Goal: Transaction & Acquisition: Download file/media

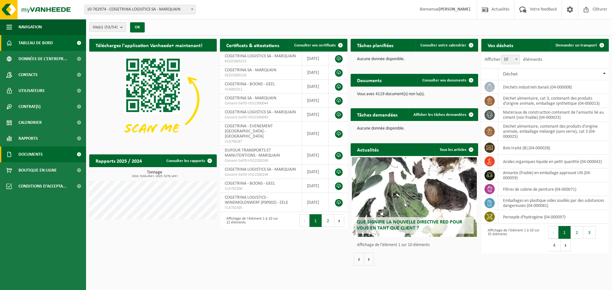
click at [40, 158] on span "Documents" at bounding box center [30, 155] width 24 height 16
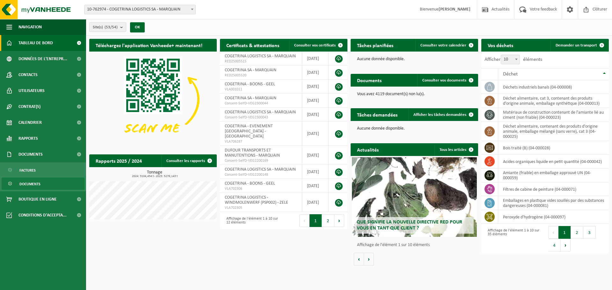
click at [37, 181] on span "Documents" at bounding box center [29, 184] width 21 height 12
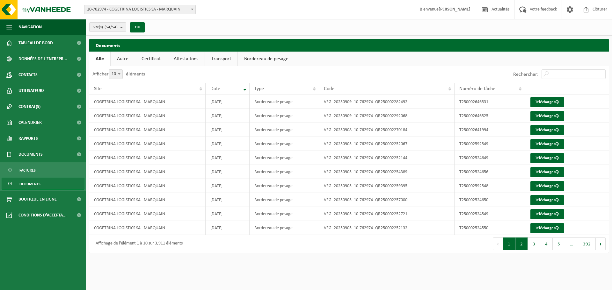
click at [524, 243] on button "2" at bounding box center [521, 244] width 12 height 13
click at [531, 243] on button "3" at bounding box center [534, 244] width 12 height 13
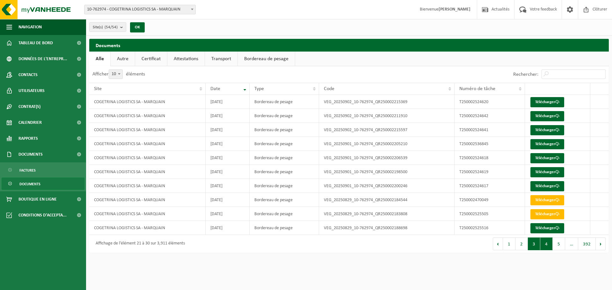
click at [540, 243] on button "4" at bounding box center [546, 244] width 12 height 13
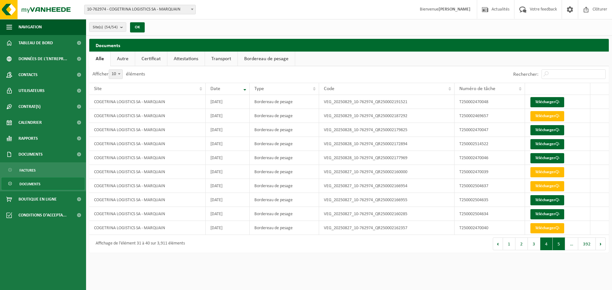
click at [563, 242] on button "5" at bounding box center [559, 244] width 12 height 13
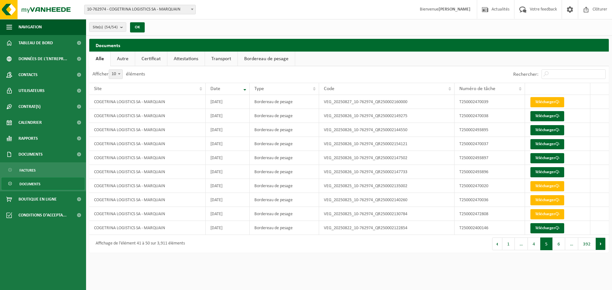
click at [600, 245] on button "Suivant" at bounding box center [601, 244] width 10 height 13
click at [598, 243] on button "Suivant" at bounding box center [601, 244] width 10 height 13
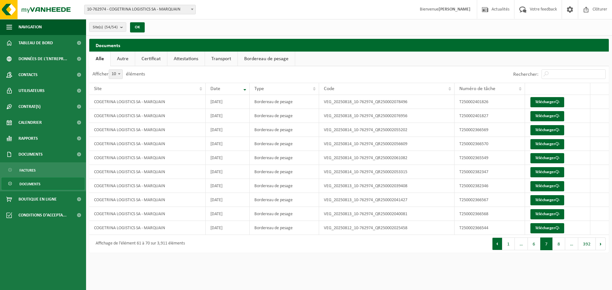
click at [497, 242] on button "Précédent" at bounding box center [497, 244] width 10 height 13
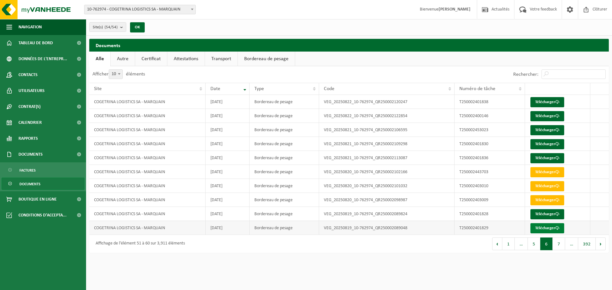
click at [542, 229] on link "Télécharger" at bounding box center [547, 228] width 34 height 10
click at [599, 245] on button "Suivant" at bounding box center [601, 244] width 10 height 13
click at [540, 116] on link "Télécharger" at bounding box center [547, 116] width 34 height 10
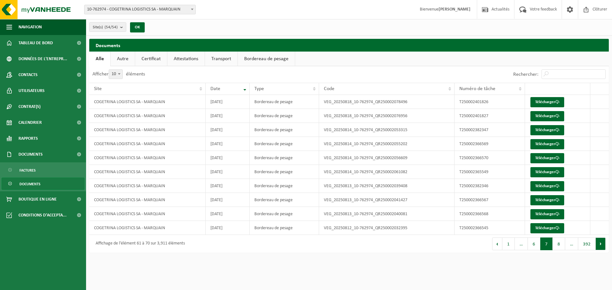
click at [602, 244] on button "Suivant" at bounding box center [601, 244] width 10 height 13
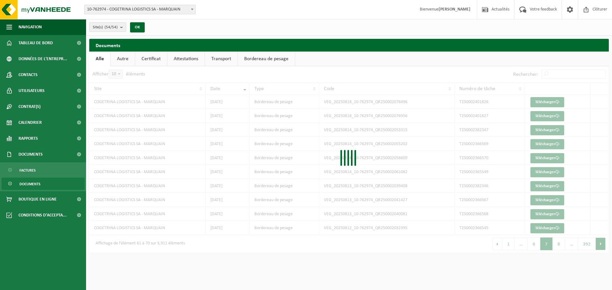
click at [602, 244] on div at bounding box center [348, 159] width 519 height 187
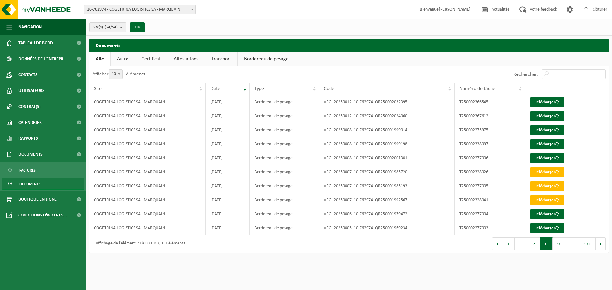
click at [602, 244] on div "Afficher 10 25 50 100 10 éléments Rechercher: Site Date Type Code Numéro de tâc…" at bounding box center [348, 159] width 519 height 187
click at [602, 244] on button "Suivant" at bounding box center [601, 244] width 10 height 13
click at [557, 157] on span at bounding box center [557, 158] width 4 height 4
click at [549, 155] on link "Télécharger" at bounding box center [547, 158] width 34 height 10
click at [553, 118] on link "Télécharger" at bounding box center [547, 116] width 34 height 10
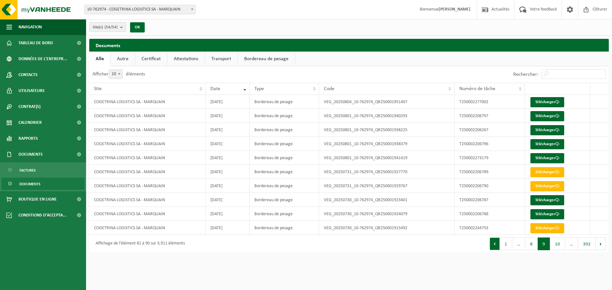
click at [494, 247] on button "Précédent" at bounding box center [494, 244] width 10 height 13
click at [494, 247] on button "Précédent" at bounding box center [497, 244] width 10 height 13
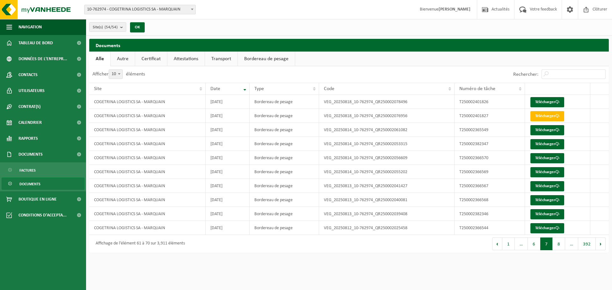
click at [494, 247] on button "Précédent" at bounding box center [497, 244] width 10 height 13
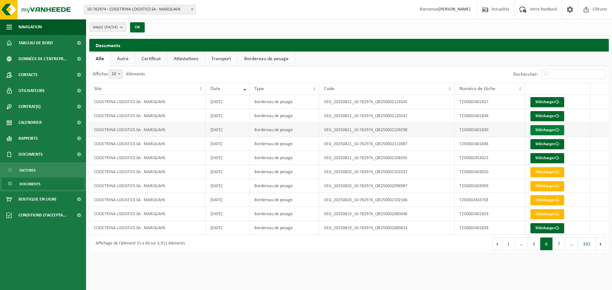
click at [536, 133] on link "Télécharger" at bounding box center [547, 130] width 34 height 10
click at [549, 132] on link "Télécharger" at bounding box center [547, 130] width 34 height 10
click at [540, 144] on link "Télécharger" at bounding box center [547, 144] width 34 height 10
click at [495, 244] on button "Précédent" at bounding box center [497, 244] width 10 height 13
click at [551, 118] on link "Télécharger" at bounding box center [547, 116] width 34 height 10
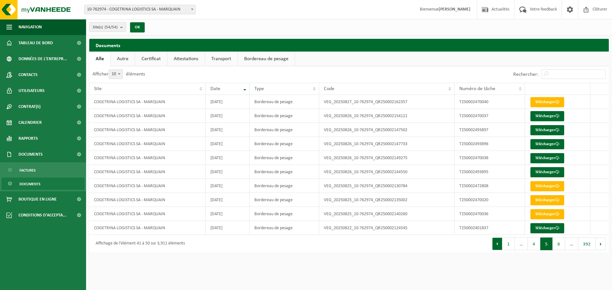
click at [498, 243] on button "Précédent" at bounding box center [497, 244] width 10 height 13
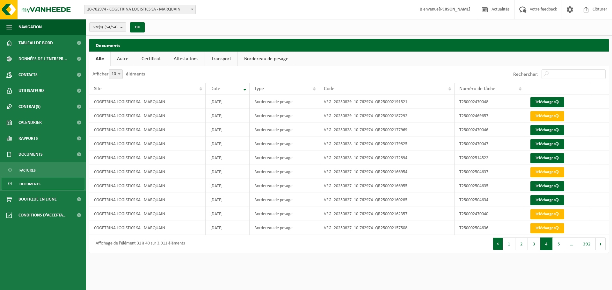
click at [497, 249] on button "Précédent" at bounding box center [498, 244] width 10 height 13
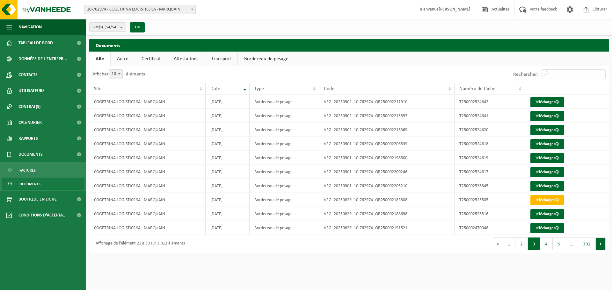
click at [601, 244] on button "Suivant" at bounding box center [601, 244] width 10 height 13
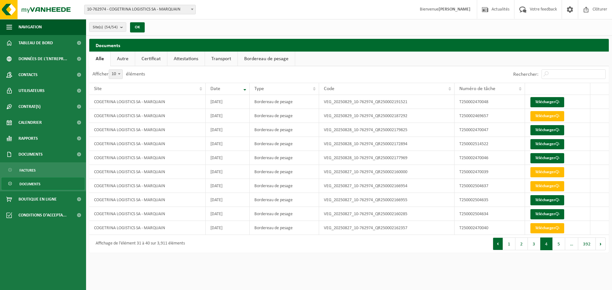
click at [502, 244] on button "Précédent" at bounding box center [498, 244] width 10 height 13
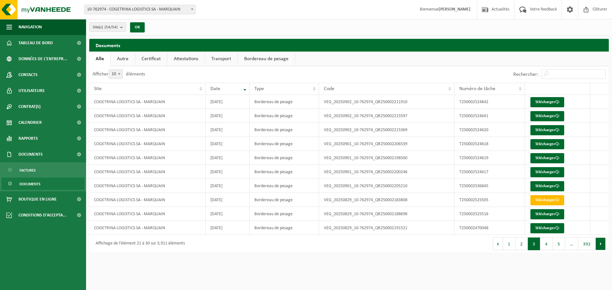
click at [598, 244] on button "Suivant" at bounding box center [601, 244] width 10 height 13
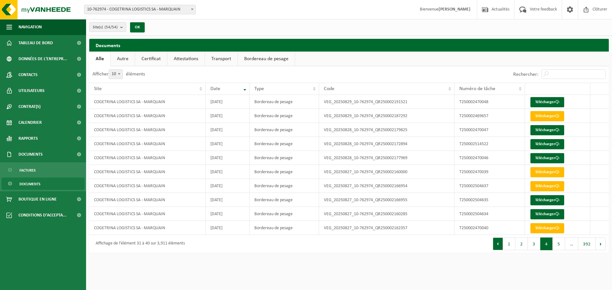
click at [500, 243] on button "Précédent" at bounding box center [498, 244] width 10 height 13
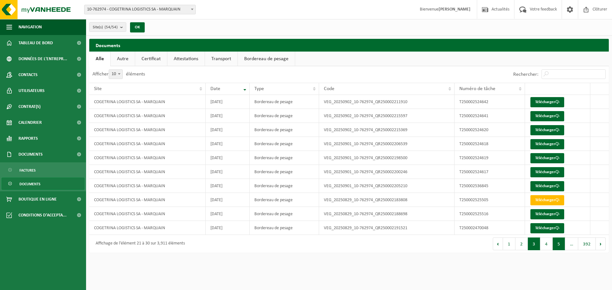
click at [556, 246] on button "5" at bounding box center [559, 244] width 12 height 13
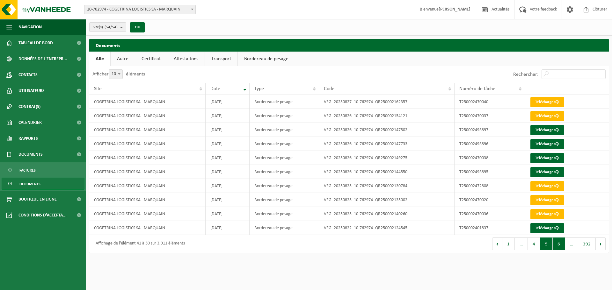
click at [560, 244] on button "6" at bounding box center [559, 244] width 12 height 13
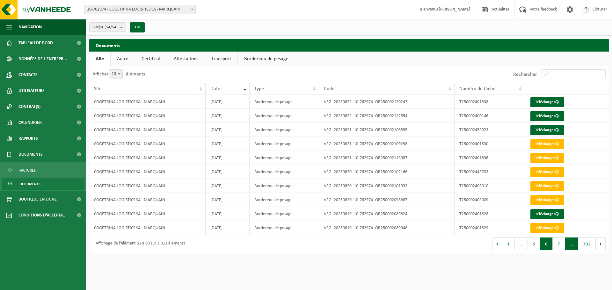
click at [574, 242] on span "…" at bounding box center [571, 244] width 13 height 13
click at [563, 244] on button "7" at bounding box center [559, 244] width 12 height 13
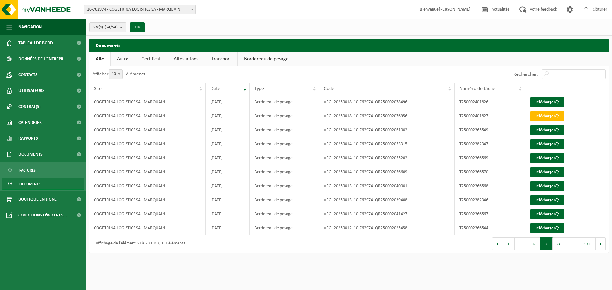
click at [563, 244] on button "8" at bounding box center [559, 244] width 12 height 13
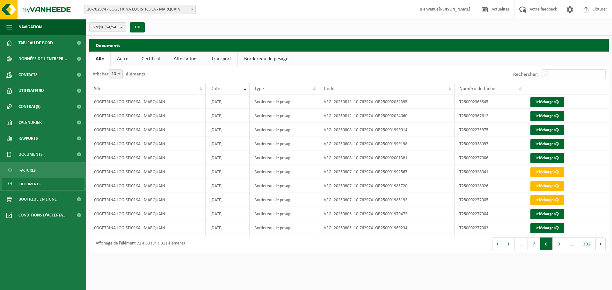
click at [563, 244] on button "9" at bounding box center [559, 244] width 12 height 13
click at [563, 244] on button "10" at bounding box center [557, 244] width 15 height 13
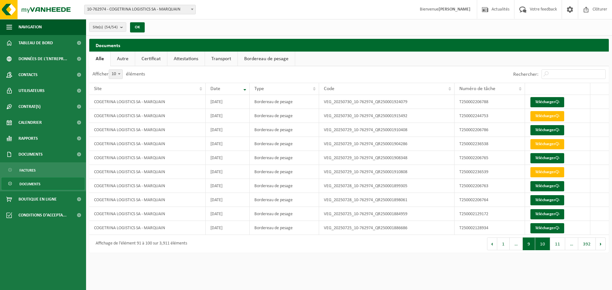
click at [531, 247] on button "9" at bounding box center [529, 244] width 12 height 13
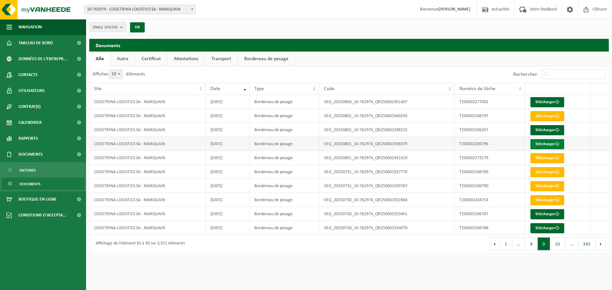
click at [545, 141] on link "Télécharger" at bounding box center [547, 144] width 34 height 10
click at [555, 103] on link "Télécharger" at bounding box center [547, 102] width 34 height 10
click at [494, 245] on button "Précédent" at bounding box center [494, 244] width 10 height 13
click at [494, 245] on button "Précédent" at bounding box center [497, 244] width 10 height 13
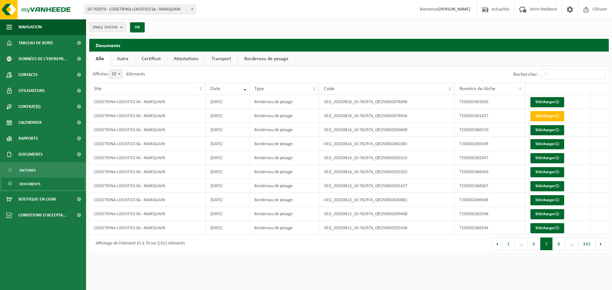
click at [494, 245] on button "Précédent" at bounding box center [497, 244] width 10 height 13
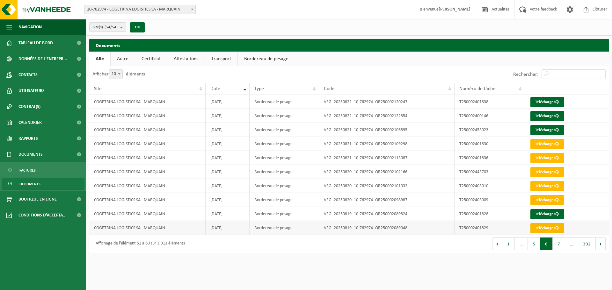
click at [553, 229] on link "Télécharger" at bounding box center [547, 228] width 34 height 10
click at [495, 247] on button "Précédent" at bounding box center [497, 244] width 10 height 13
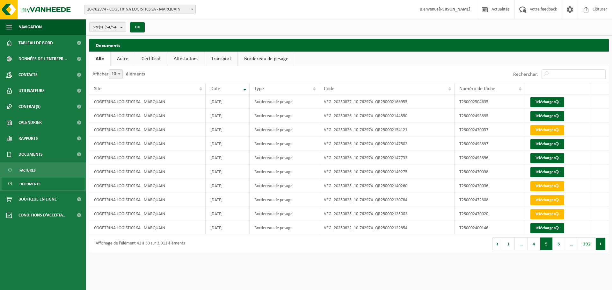
click at [599, 238] on button "Suivant" at bounding box center [601, 244] width 10 height 13
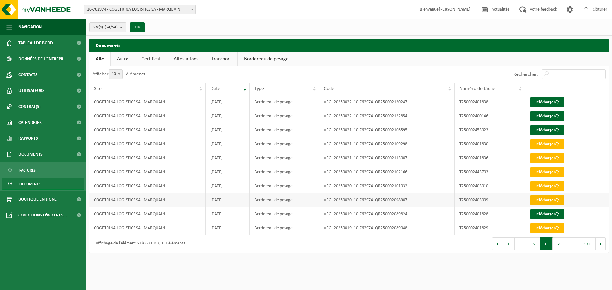
click at [551, 199] on link "Télécharger" at bounding box center [547, 200] width 34 height 10
click at [539, 184] on link "Télécharger" at bounding box center [547, 186] width 34 height 10
click at [496, 246] on button "Précédent" at bounding box center [497, 244] width 10 height 13
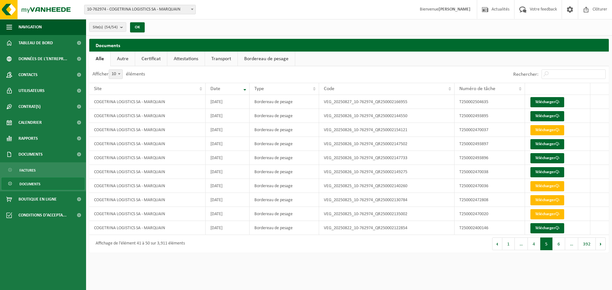
click at [496, 246] on button "Précédent" at bounding box center [497, 244] width 10 height 13
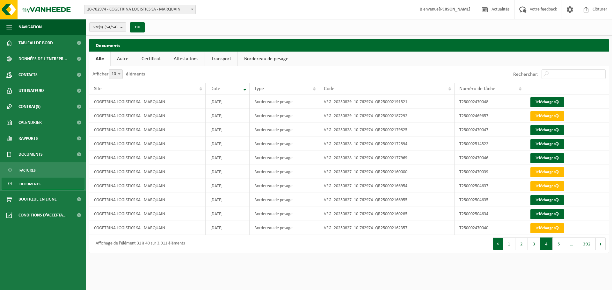
click at [501, 246] on button "Précédent" at bounding box center [498, 244] width 10 height 13
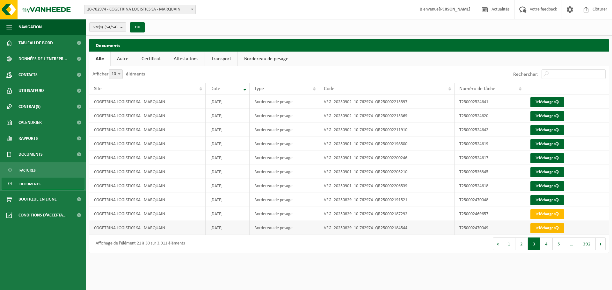
click at [546, 230] on link "Télécharger" at bounding box center [547, 228] width 34 height 10
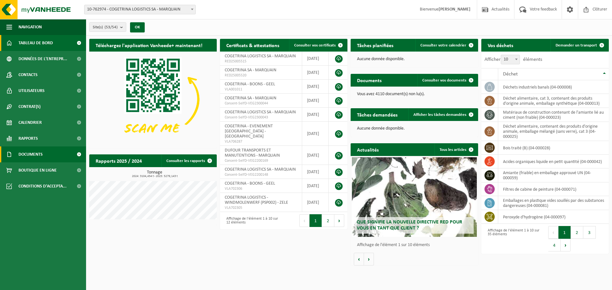
click at [31, 152] on span "Documents" at bounding box center [30, 155] width 24 height 16
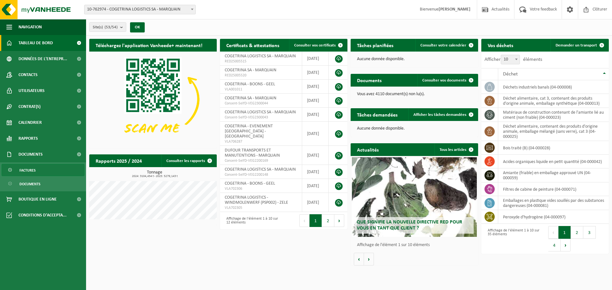
click at [34, 172] on span "Factures" at bounding box center [27, 170] width 16 height 12
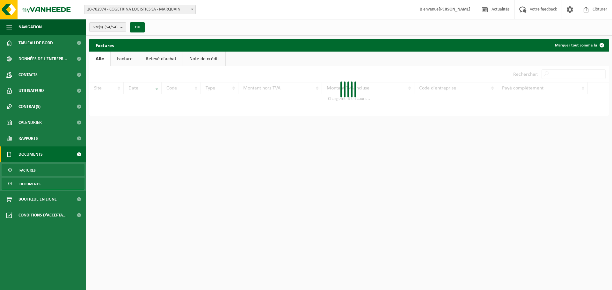
click at [38, 180] on span "Documents" at bounding box center [29, 184] width 21 height 12
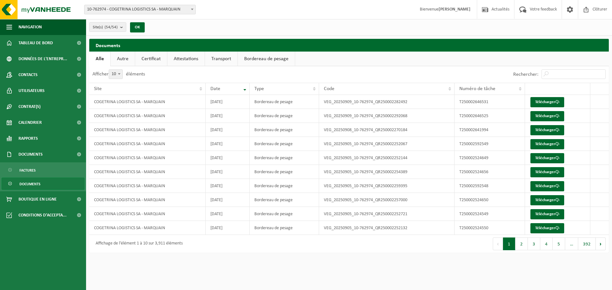
click at [65, 185] on link "Documents" at bounding box center [43, 184] width 83 height 12
click at [562, 244] on button "5" at bounding box center [559, 244] width 12 height 13
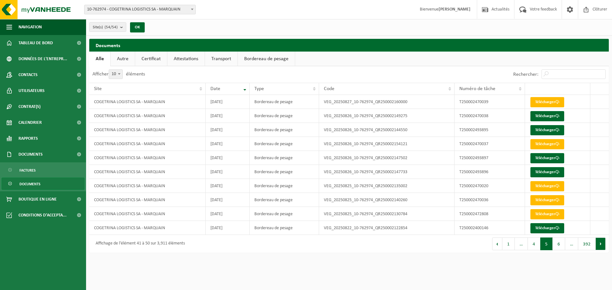
click at [598, 244] on button "Suivant" at bounding box center [601, 244] width 10 height 13
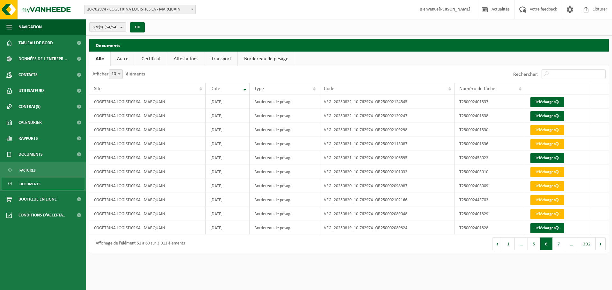
click at [598, 244] on button "Suivant" at bounding box center [601, 244] width 10 height 13
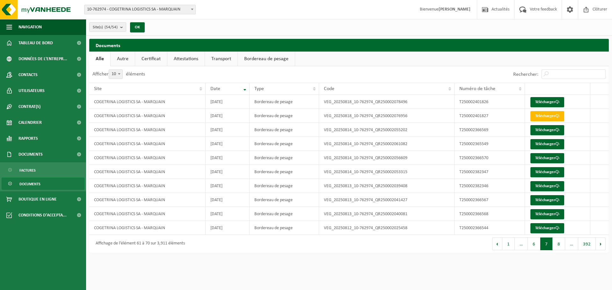
click at [597, 245] on button "Suivant" at bounding box center [601, 244] width 10 height 13
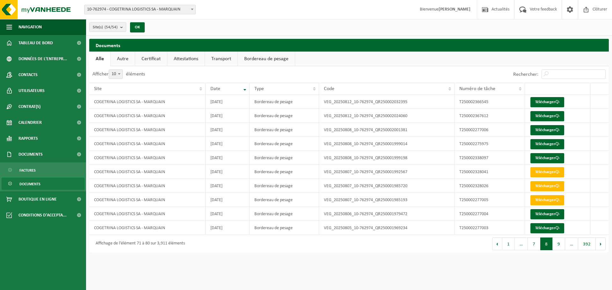
click at [597, 245] on button "Suivant" at bounding box center [601, 244] width 10 height 13
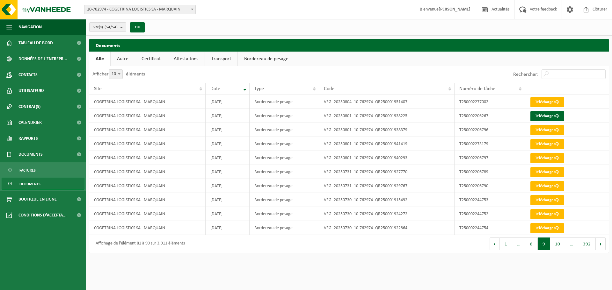
click at [597, 245] on button "Suivant" at bounding box center [601, 244] width 10 height 13
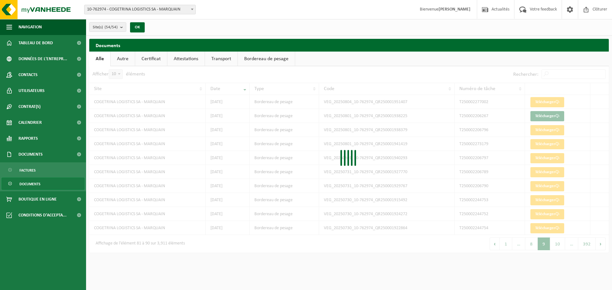
click at [597, 245] on div at bounding box center [348, 159] width 519 height 187
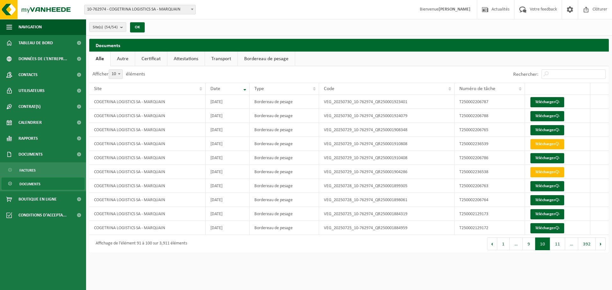
click at [597, 245] on button "Suivant" at bounding box center [601, 244] width 10 height 13
click at [0, 0] on div at bounding box center [0, 0] width 0 height 0
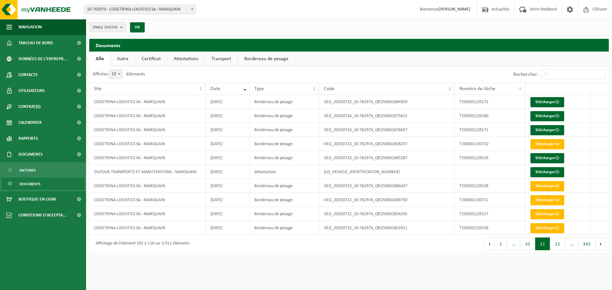
click at [597, 245] on button "Suivant" at bounding box center [601, 244] width 10 height 13
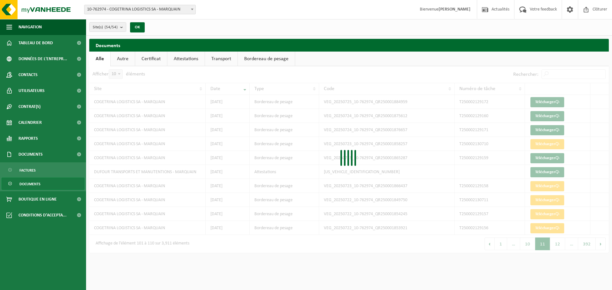
click at [597, 245] on div "Afficher 10 25 50 100 10 éléments Rechercher: Site Date Type Code Numéro de tâc…" at bounding box center [348, 159] width 519 height 187
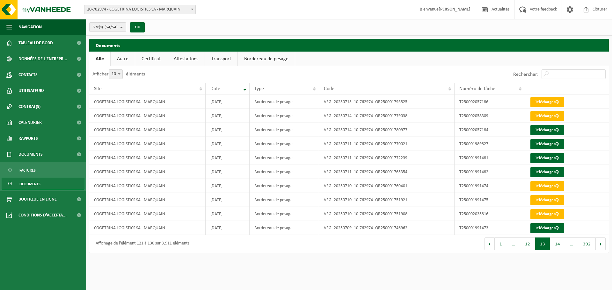
click at [597, 245] on button "Suivant" at bounding box center [601, 244] width 10 height 13
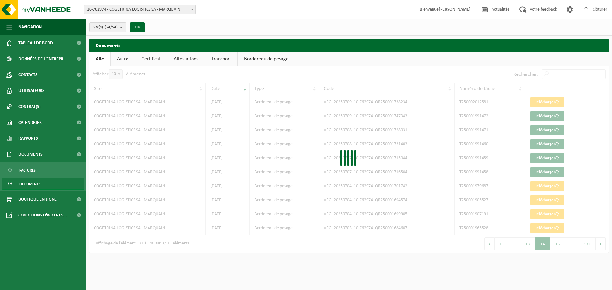
click at [597, 245] on div "Afficher 10 25 50 100 10 éléments Rechercher: Site Date Type Code Numéro de tâc…" at bounding box center [348, 159] width 519 height 187
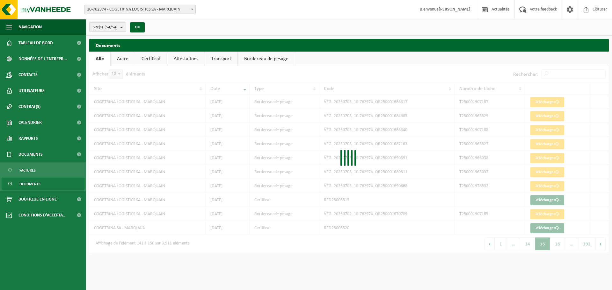
click at [597, 245] on div "Afficher 10 25 50 100 10 éléments Rechercher: Site Date Type Code Numéro de tâc…" at bounding box center [348, 159] width 519 height 187
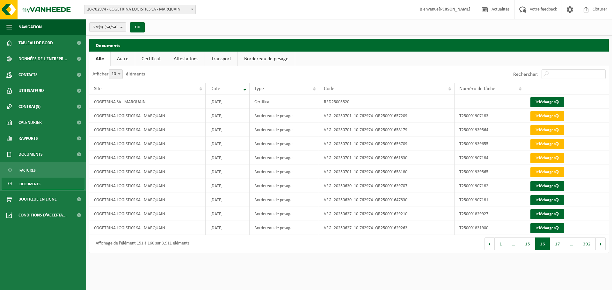
click at [597, 245] on button "Suivant" at bounding box center [601, 244] width 10 height 13
click at [0, 0] on div at bounding box center [0, 0] width 0 height 0
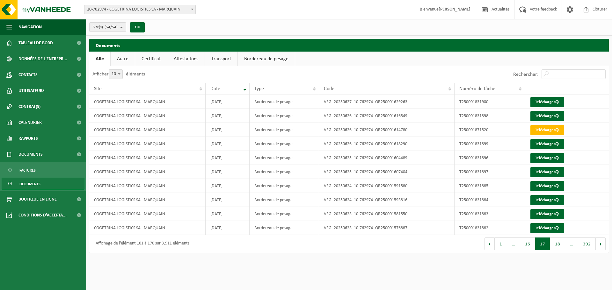
click at [597, 245] on button "Suivant" at bounding box center [601, 244] width 10 height 13
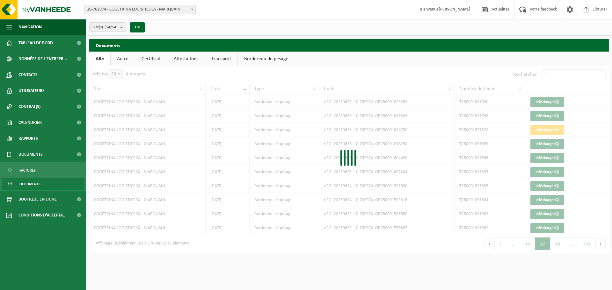
click at [597, 245] on div "Afficher 10 25 50 100 10 éléments Rechercher: Site Date Type Code Numéro de tâc…" at bounding box center [348, 159] width 519 height 187
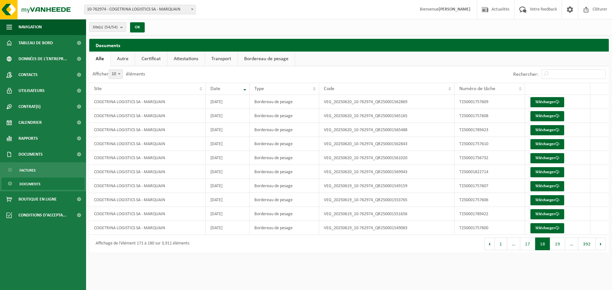
click at [597, 245] on button "Suivant" at bounding box center [601, 244] width 10 height 13
click at [597, 245] on div "Afficher 10 25 50 100 10 éléments Rechercher: Site Date Type Code Numéro de tâc…" at bounding box center [348, 159] width 519 height 187
click at [597, 245] on button "Suivant" at bounding box center [601, 244] width 10 height 13
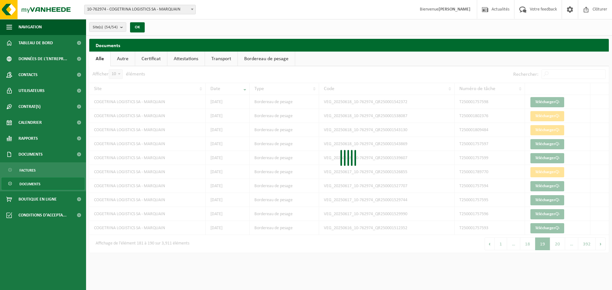
click at [597, 245] on div "Afficher 10 25 50 100 10 éléments Rechercher: Site Date Type Code Numéro de tâc…" at bounding box center [348, 159] width 519 height 187
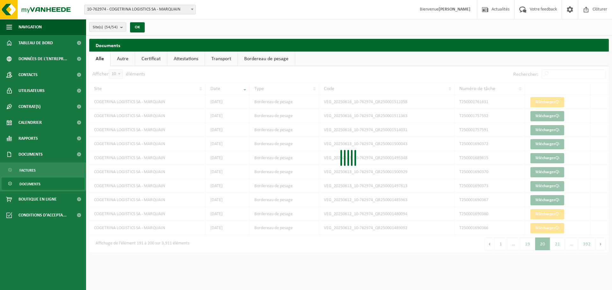
click at [597, 245] on div "Afficher 10 25 50 100 10 éléments Rechercher: Site Date Type Code Numéro de tâc…" at bounding box center [348, 159] width 519 height 187
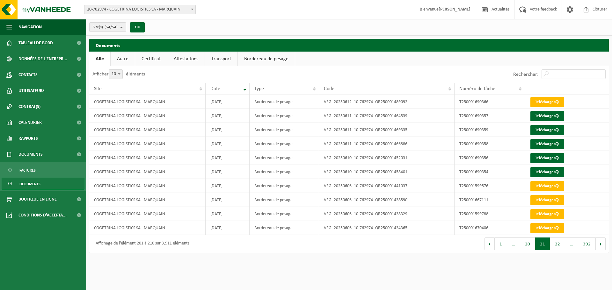
click at [597, 245] on button "Suivant" at bounding box center [601, 244] width 10 height 13
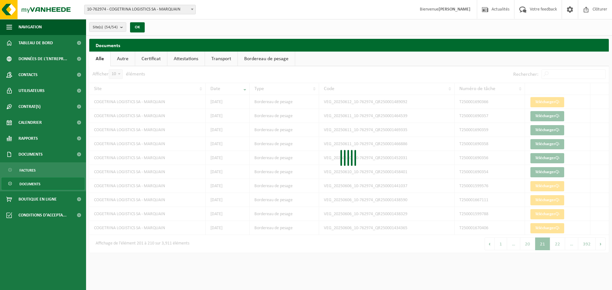
click at [597, 245] on div "Afficher 10 25 50 100 10 éléments Rechercher: Site Date Type Code Numéro de tâc…" at bounding box center [348, 159] width 519 height 187
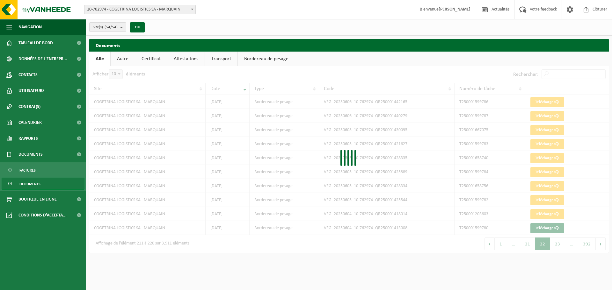
click at [597, 245] on div "Afficher 10 25 50 100 10 éléments Rechercher: Site Date Type Code Numéro de tâc…" at bounding box center [348, 159] width 519 height 187
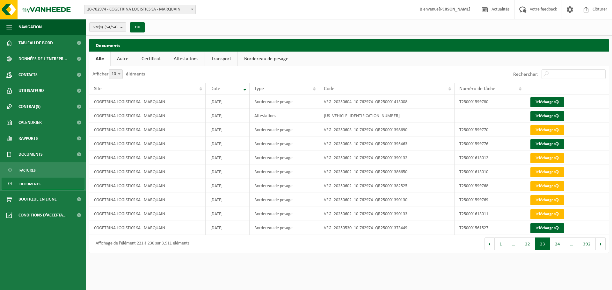
click at [597, 245] on button "Suivant" at bounding box center [601, 244] width 10 height 13
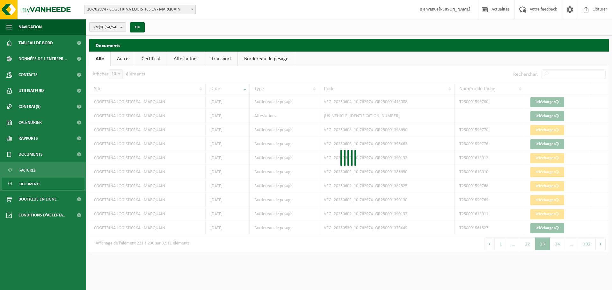
click at [597, 245] on div "Afficher 10 25 50 100 10 éléments Rechercher: Site Date Type Code Numéro de tâc…" at bounding box center [348, 159] width 519 height 187
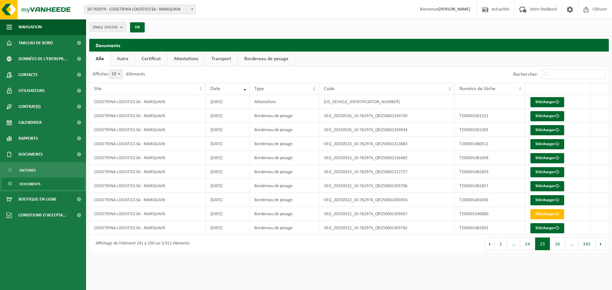
click at [597, 245] on button "Suivant" at bounding box center [601, 244] width 10 height 13
click at [597, 245] on div "Afficher 10 25 50 100 10 éléments Rechercher: Site Date Type Code Numéro de tâc…" at bounding box center [348, 159] width 519 height 187
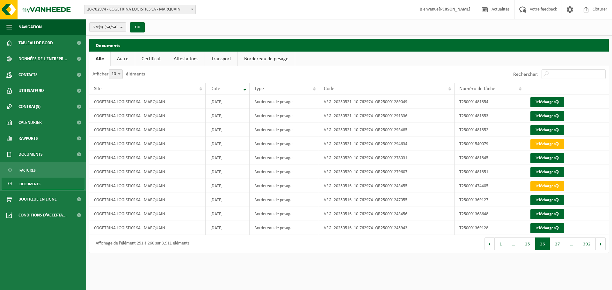
click at [597, 245] on button "Suivant" at bounding box center [601, 244] width 10 height 13
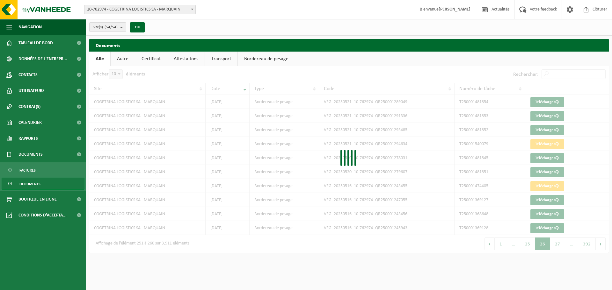
click at [597, 245] on div "Afficher 10 25 50 100 10 éléments Rechercher: Site Date Type Code Numéro de tâc…" at bounding box center [348, 159] width 519 height 187
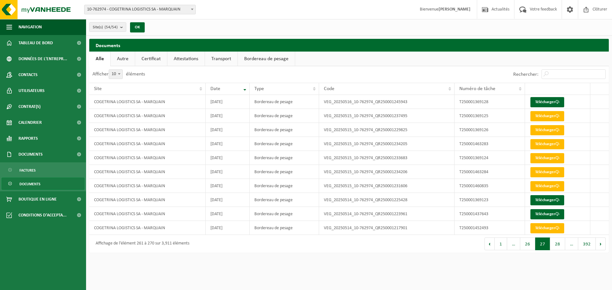
click at [597, 245] on button "Suivant" at bounding box center [601, 244] width 10 height 13
click at [597, 245] on div "Afficher 10 25 50 100 10 éléments Rechercher: Site Date Type Code Numéro de tâc…" at bounding box center [348, 159] width 519 height 187
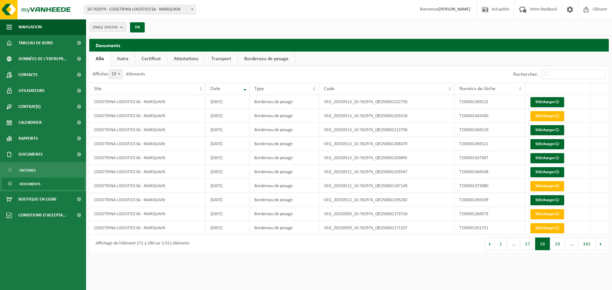
click at [597, 245] on button "Suivant" at bounding box center [601, 244] width 10 height 13
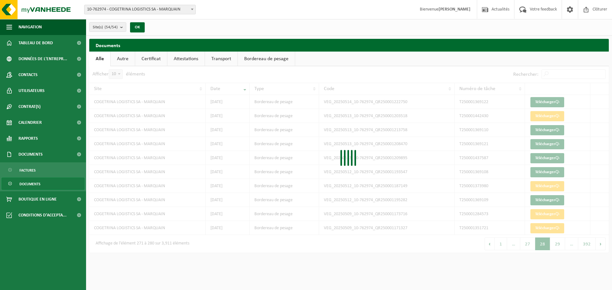
click at [597, 245] on div at bounding box center [348, 159] width 519 height 187
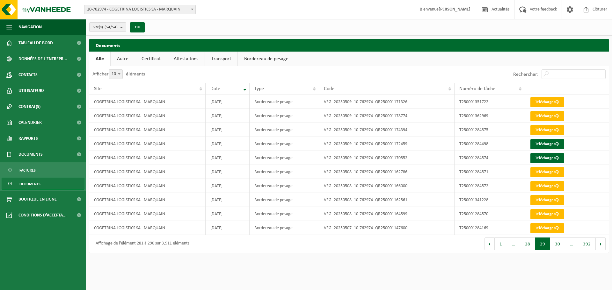
click at [597, 245] on button "Suivant" at bounding box center [601, 244] width 10 height 13
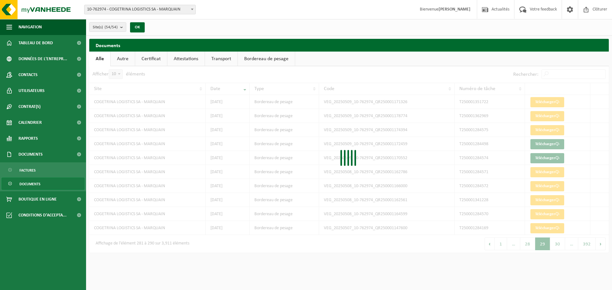
click at [597, 245] on div at bounding box center [348, 159] width 519 height 187
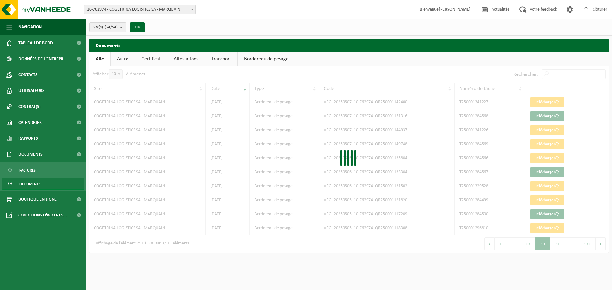
click at [597, 245] on div at bounding box center [348, 159] width 519 height 187
click at [597, 245] on div "Afficher 10 25 50 100 10 éléments Rechercher: Site Date Type Code Numéro de tâc…" at bounding box center [348, 159] width 519 height 187
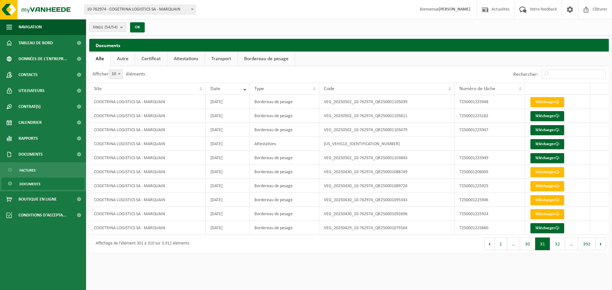
click at [597, 245] on button "Suivant" at bounding box center [601, 244] width 10 height 13
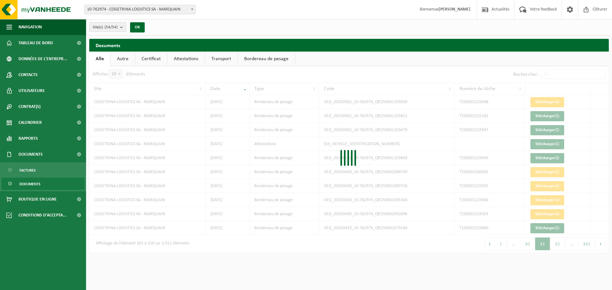
click at [597, 245] on div at bounding box center [348, 159] width 519 height 187
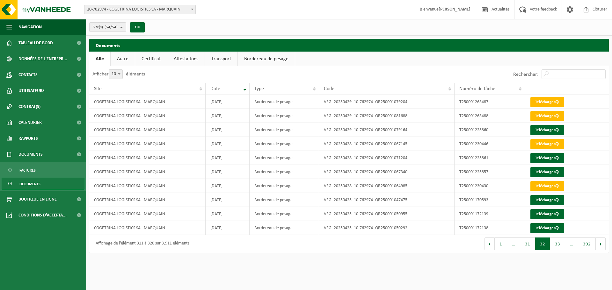
click at [597, 245] on div "Afficher 10 25 50 100 10 éléments Rechercher: Site Date Type Code Numéro de tâc…" at bounding box center [348, 159] width 519 height 187
click at [597, 245] on button "Suivant" at bounding box center [601, 244] width 10 height 13
click at [0, 0] on div at bounding box center [0, 0] width 0 height 0
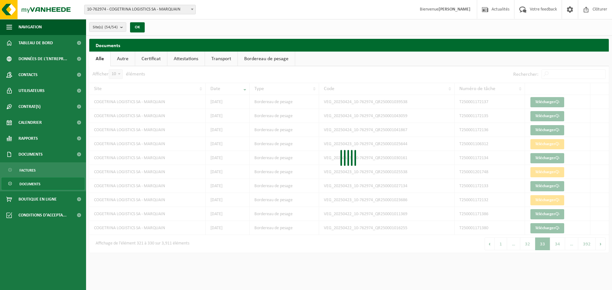
click at [597, 245] on div at bounding box center [348, 159] width 519 height 187
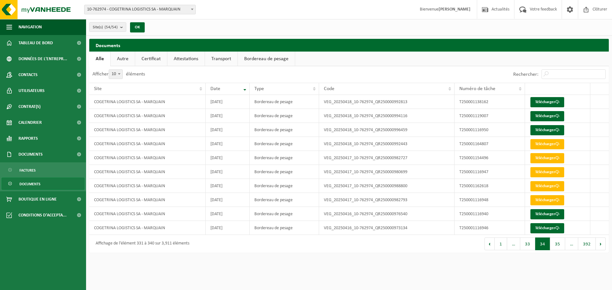
click at [597, 245] on button "Suivant" at bounding box center [601, 244] width 10 height 13
click at [0, 0] on div at bounding box center [0, 0] width 0 height 0
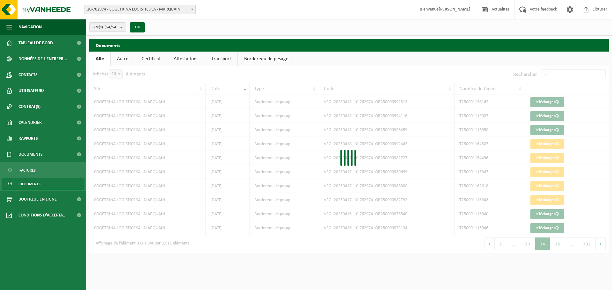
click at [597, 245] on div "Afficher 10 25 50 100 10 éléments Rechercher: Site Date Type Code Numéro de tâc…" at bounding box center [348, 159] width 519 height 187
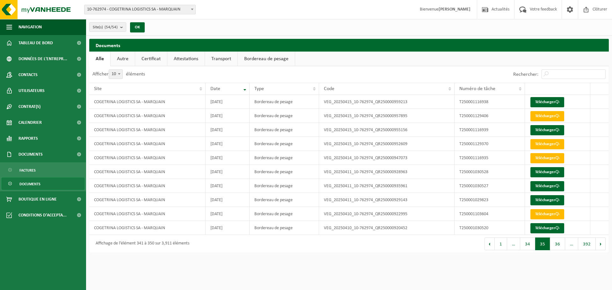
click at [597, 245] on button "Suivant" at bounding box center [601, 244] width 10 height 13
click at [0, 0] on div at bounding box center [0, 0] width 0 height 0
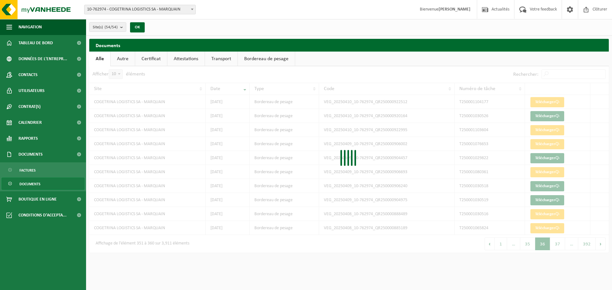
click at [597, 245] on div at bounding box center [348, 159] width 519 height 187
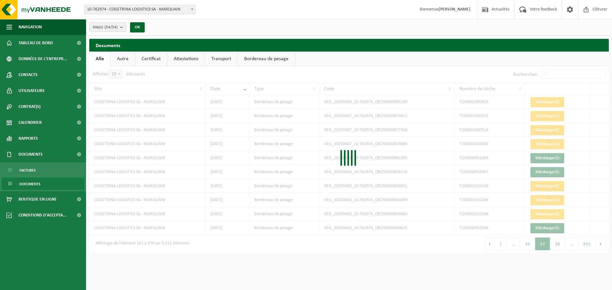
click at [597, 245] on div at bounding box center [348, 159] width 519 height 187
click at [597, 245] on div "Afficher 10 25 50 100 10 éléments Rechercher: Site Date Type Code Numéro de tâc…" at bounding box center [348, 159] width 519 height 187
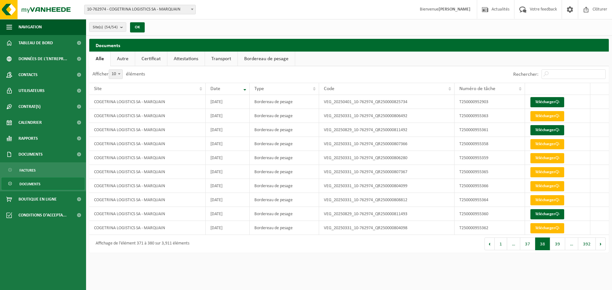
click at [598, 245] on button "Suivant" at bounding box center [601, 244] width 10 height 13
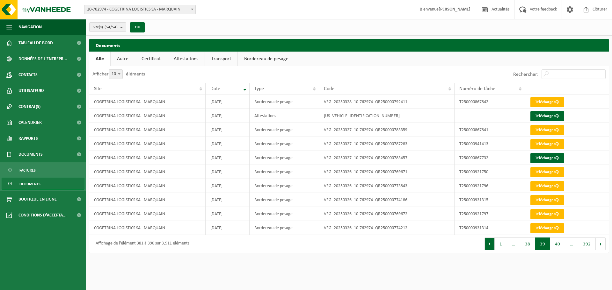
click at [492, 245] on button "Précédent" at bounding box center [489, 244] width 10 height 13
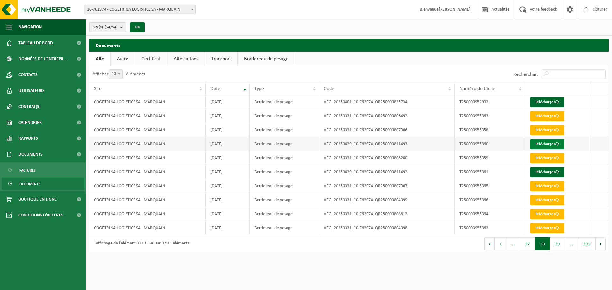
click at [560, 144] on link "Télécharger" at bounding box center [547, 144] width 34 height 10
click at [557, 144] on span at bounding box center [557, 144] width 4 height 4
click at [425, 150] on td "VEG_20250829_10-762974_QR250000811493" at bounding box center [386, 144] width 135 height 14
click at [540, 142] on link "Télécharger" at bounding box center [547, 144] width 34 height 10
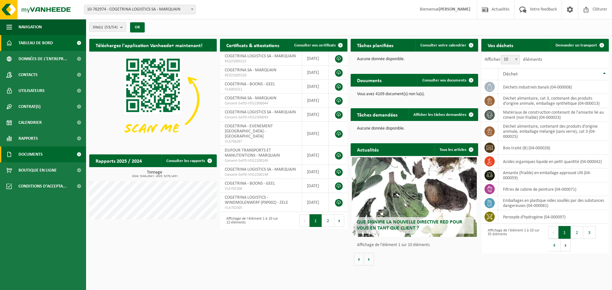
click at [43, 155] on span "Documents" at bounding box center [30, 155] width 24 height 16
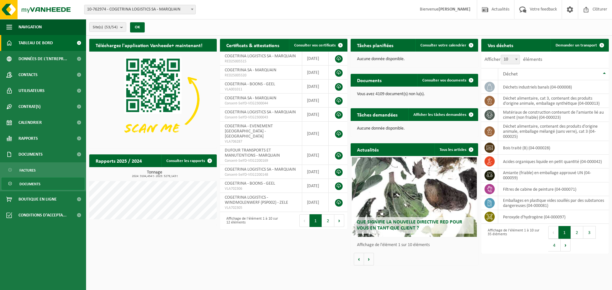
click at [41, 187] on link "Documents" at bounding box center [43, 184] width 83 height 12
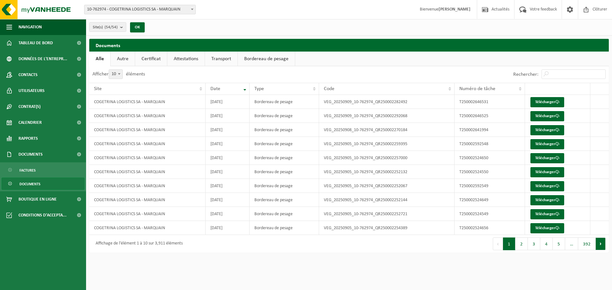
click at [599, 244] on button "Suivant" at bounding box center [601, 244] width 10 height 13
click at [601, 244] on button "Suivant" at bounding box center [601, 244] width 10 height 13
click at [601, 244] on div "Afficher 10 25 50 100 10 éléments Rechercher: Site Date Type Code Numéro de tâc…" at bounding box center [348, 159] width 519 height 187
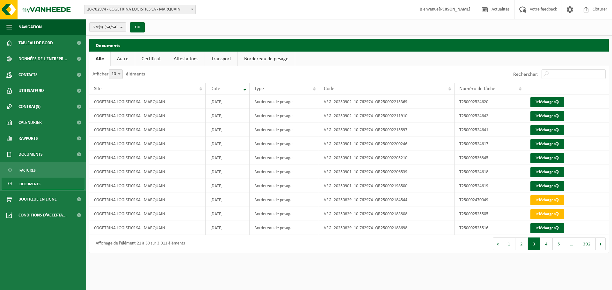
click at [601, 244] on button "Suivant" at bounding box center [601, 244] width 10 height 13
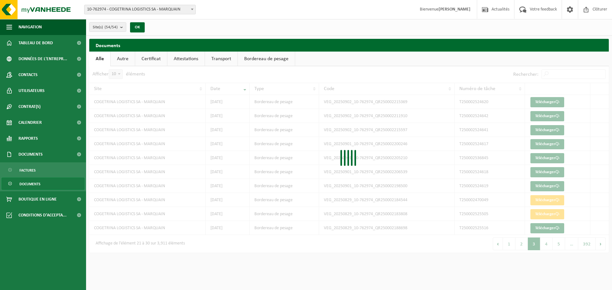
click at [601, 244] on div "Afficher 10 25 50 100 10 éléments Rechercher: Site Date Type Code Numéro de tâc…" at bounding box center [348, 159] width 519 height 187
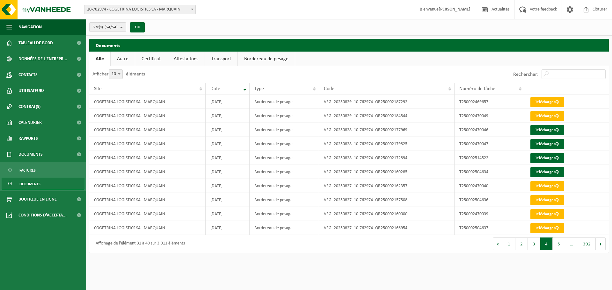
click at [601, 244] on button "Suivant" at bounding box center [601, 244] width 10 height 13
click at [601, 244] on div "Afficher 10 25 50 100 10 éléments Rechercher: Site Date Type Code Numéro de tâc…" at bounding box center [348, 159] width 519 height 187
click at [601, 244] on button "Suivant" at bounding box center [601, 244] width 10 height 13
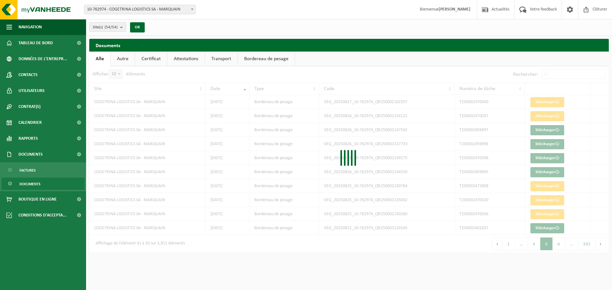
click at [601, 244] on div "Afficher 10 25 50 100 10 éléments Rechercher: Site Date Type Code Numéro de tâc…" at bounding box center [348, 159] width 519 height 187
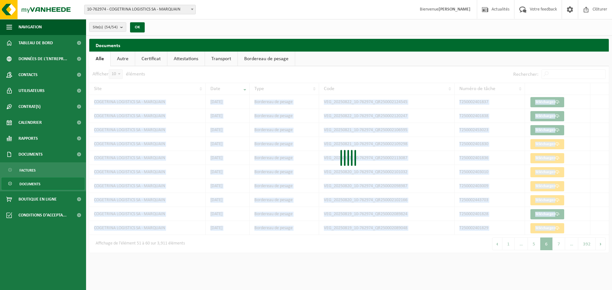
click at [602, 244] on div "Afficher 10 25 50 100 10 éléments Rechercher: Site Date Type Code Numéro de tâc…" at bounding box center [348, 159] width 519 height 187
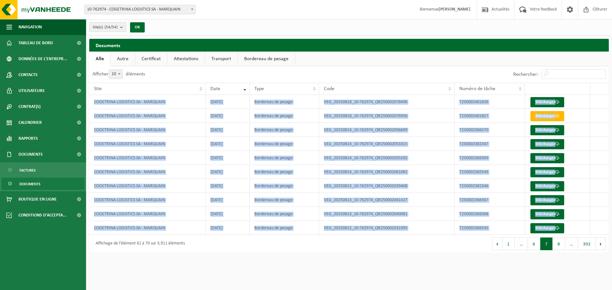
click at [602, 244] on button "Suivant" at bounding box center [601, 244] width 10 height 13
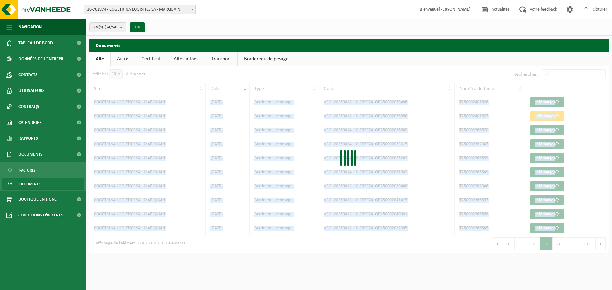
click at [602, 244] on div "Afficher 10 25 50 100 10 éléments Rechercher: Site Date Type Code Numéro de tâc…" at bounding box center [348, 159] width 519 height 187
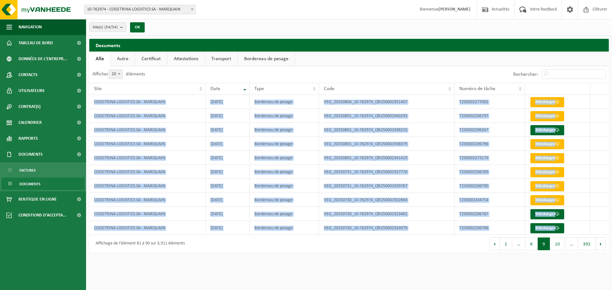
click at [602, 244] on button "Suivant" at bounding box center [601, 244] width 10 height 13
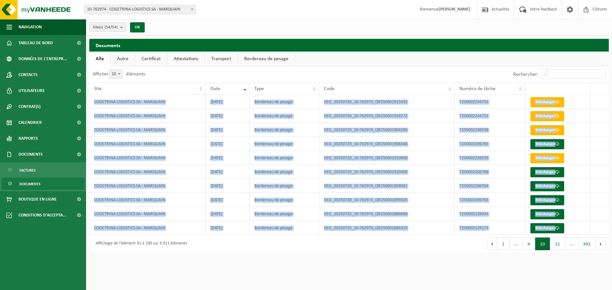
click at [602, 244] on div "Afficher 10 25 50 100 10 éléments Rechercher: Site Date Type Code Numéro de tâc…" at bounding box center [348, 159] width 519 height 187
click at [602, 244] on button "Suivant" at bounding box center [601, 244] width 10 height 13
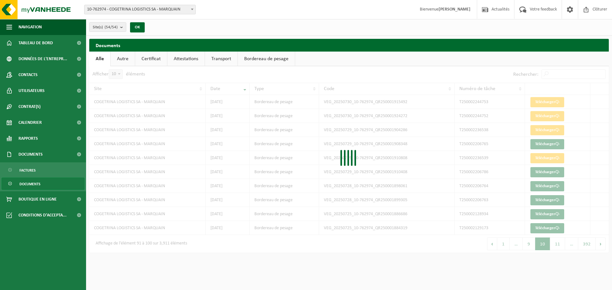
click at [602, 244] on div "Afficher 10 25 50 100 10 éléments Rechercher: Site Date Type Code Numéro de tâc…" at bounding box center [348, 159] width 519 height 187
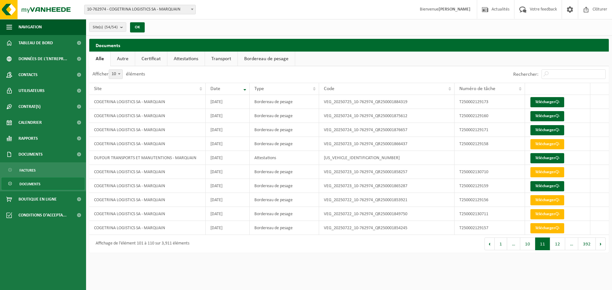
click at [602, 244] on button "Suivant" at bounding box center [601, 244] width 10 height 13
click at [602, 244] on div "Afficher 10 25 50 100 10 éléments Rechercher: Site Date Type Code Numéro de tâc…" at bounding box center [348, 159] width 519 height 187
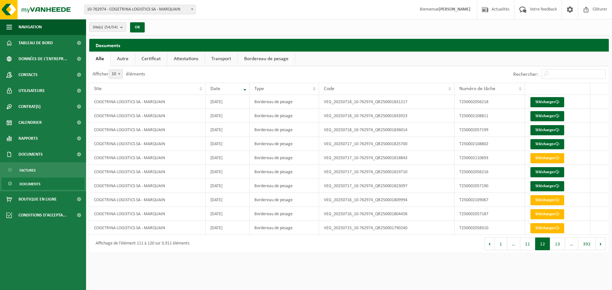
click at [602, 244] on button "Suivant" at bounding box center [601, 244] width 10 height 13
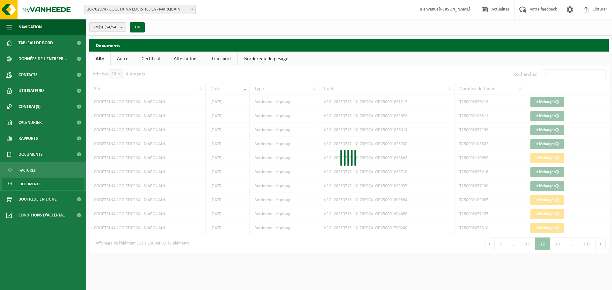
click at [602, 244] on div at bounding box center [348, 159] width 519 height 187
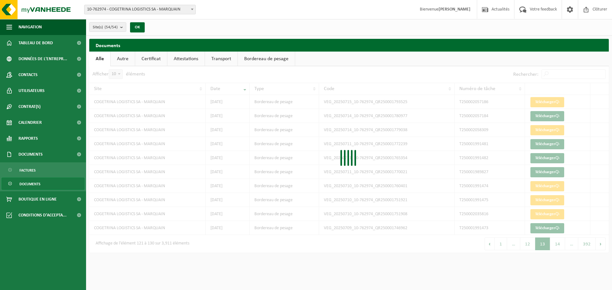
click at [602, 244] on div at bounding box center [348, 159] width 519 height 187
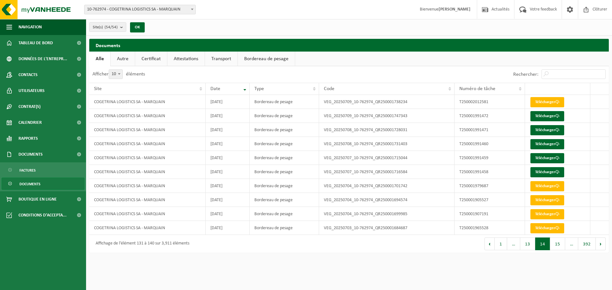
click at [602, 244] on button "Suivant" at bounding box center [601, 244] width 10 height 13
click at [602, 244] on div "Afficher 10 25 50 100 10 éléments Rechercher: Site Date Type Code Numéro de tâc…" at bounding box center [348, 159] width 519 height 187
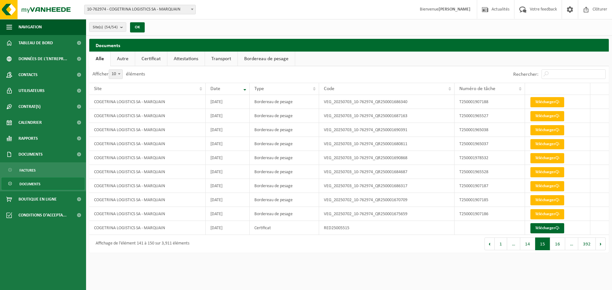
click at [602, 244] on button "Suivant" at bounding box center [601, 244] width 10 height 13
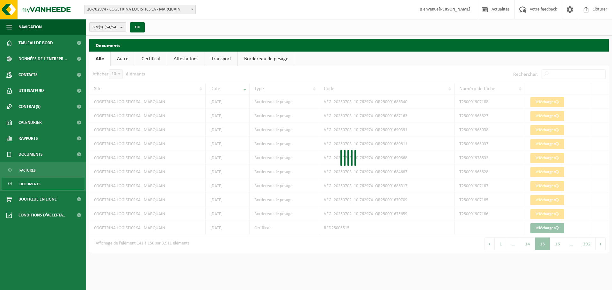
click at [602, 244] on div "Afficher 10 25 50 100 10 éléments Rechercher: Site Date Type Code Numéro de tâc…" at bounding box center [348, 159] width 519 height 187
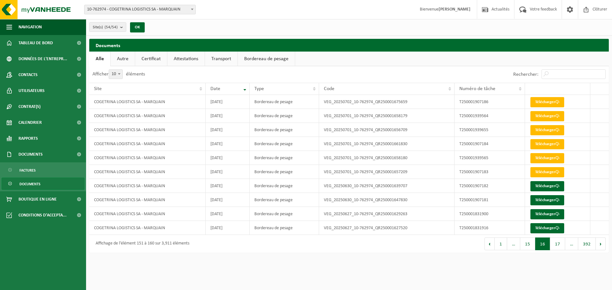
click at [604, 244] on button "Suivant" at bounding box center [601, 244] width 10 height 13
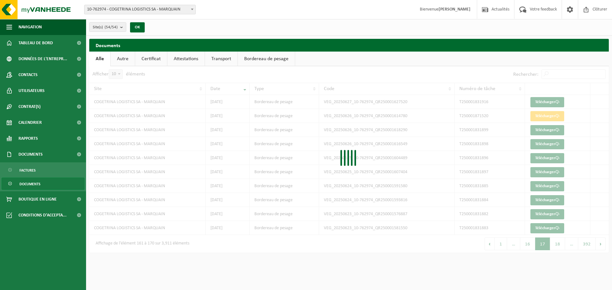
click at [604, 244] on div "Afficher 10 25 50 100 10 éléments Rechercher: Site Date Type Code Numéro de tâc…" at bounding box center [348, 159] width 519 height 187
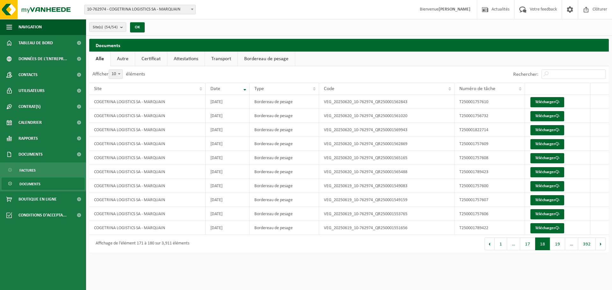
click at [604, 245] on button "Suivant" at bounding box center [601, 244] width 10 height 13
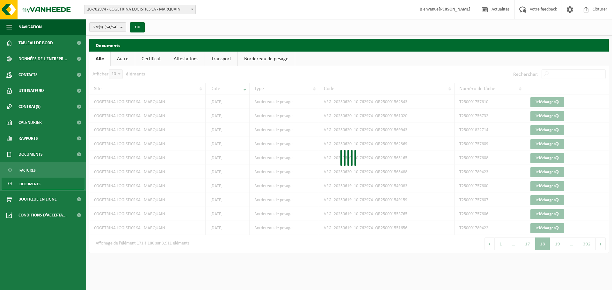
click at [604, 245] on div "Afficher 10 25 50 100 10 éléments Rechercher: Site Date Type Code Numéro de tâc…" at bounding box center [348, 159] width 519 height 187
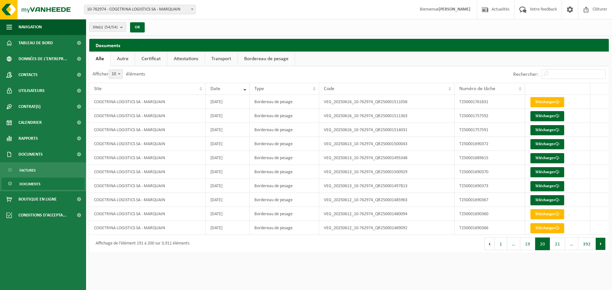
click at [604, 245] on button "Suivant" at bounding box center [601, 244] width 10 height 13
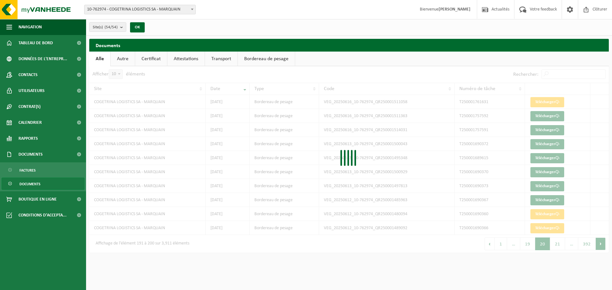
click at [604, 245] on div at bounding box center [348, 159] width 519 height 187
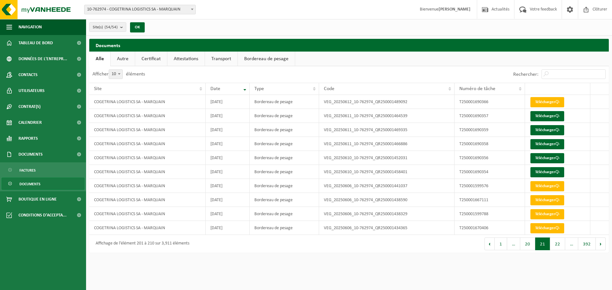
click at [604, 245] on button "Suivant" at bounding box center [601, 244] width 10 height 13
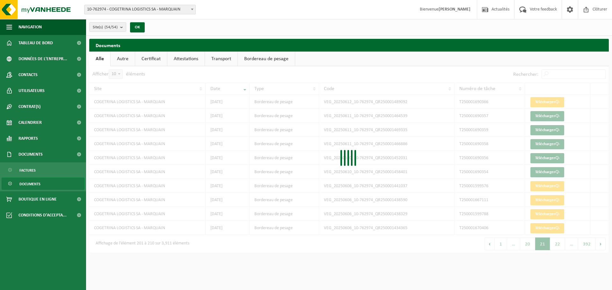
click at [604, 245] on div at bounding box center [348, 159] width 519 height 187
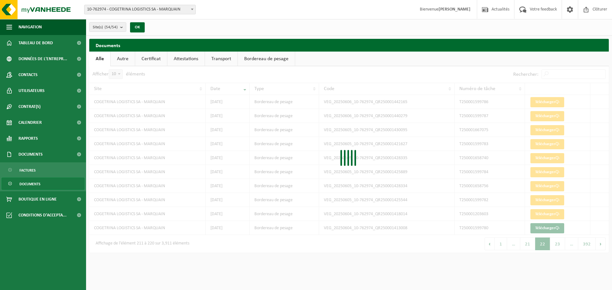
click at [604, 245] on div at bounding box center [348, 159] width 519 height 187
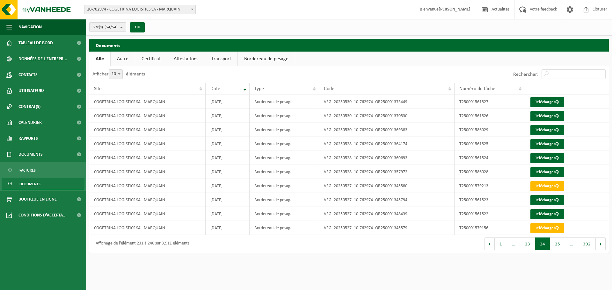
click at [604, 245] on div "Afficher 10 25 50 100 10 éléments Rechercher: Site Date Type Code Numéro de tâc…" at bounding box center [348, 159] width 519 height 187
click at [604, 245] on button "Suivant" at bounding box center [601, 244] width 10 height 13
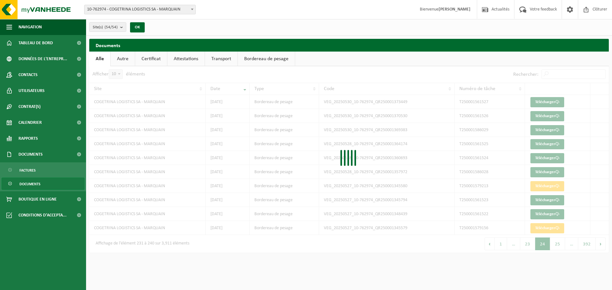
click at [604, 245] on div at bounding box center [348, 159] width 519 height 187
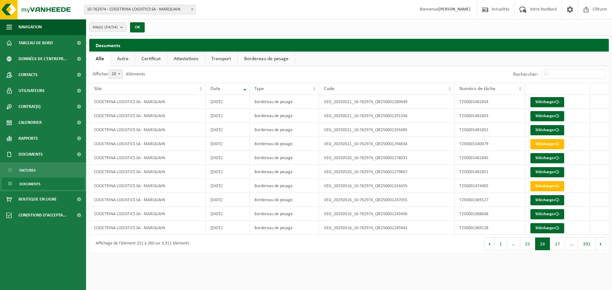
click at [604, 245] on button "Suivant" at bounding box center [601, 244] width 10 height 13
click at [0, 0] on div at bounding box center [0, 0] width 0 height 0
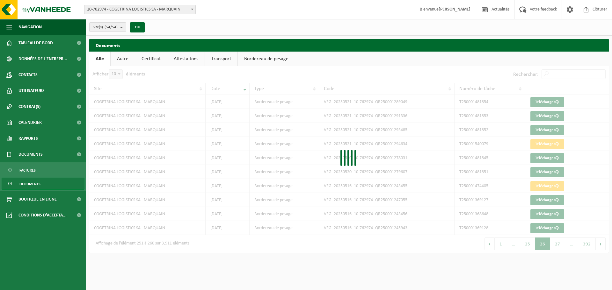
click at [604, 245] on div at bounding box center [348, 159] width 519 height 187
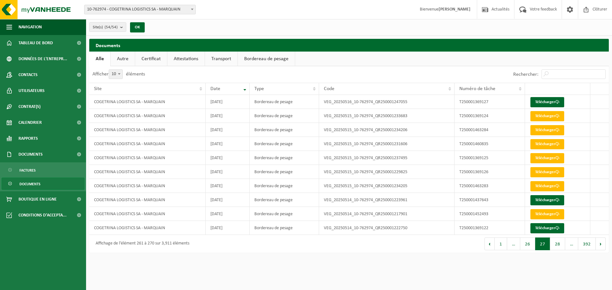
click at [604, 245] on button "Suivant" at bounding box center [601, 244] width 10 height 13
click at [0, 0] on div at bounding box center [0, 0] width 0 height 0
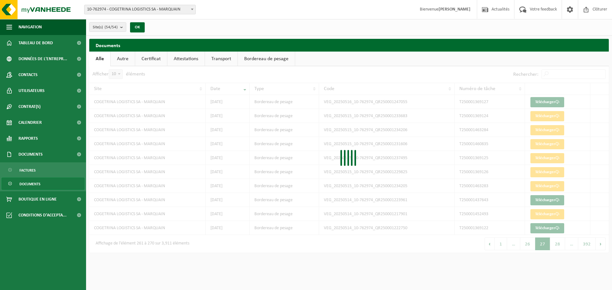
click at [604, 245] on div "Afficher 10 25 50 100 10 éléments Rechercher: Site Date Type Code Numéro de tâc…" at bounding box center [348, 159] width 519 height 187
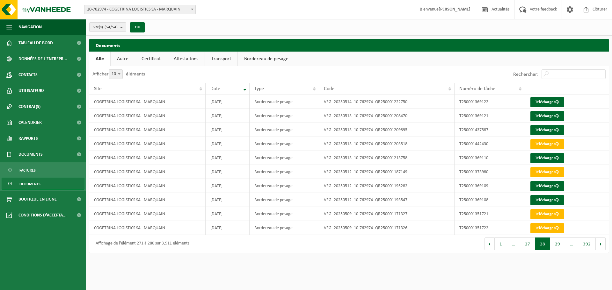
click at [604, 245] on button "Suivant" at bounding box center [601, 244] width 10 height 13
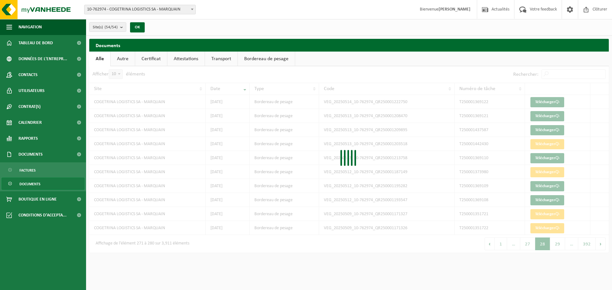
click at [604, 245] on div at bounding box center [348, 159] width 519 height 187
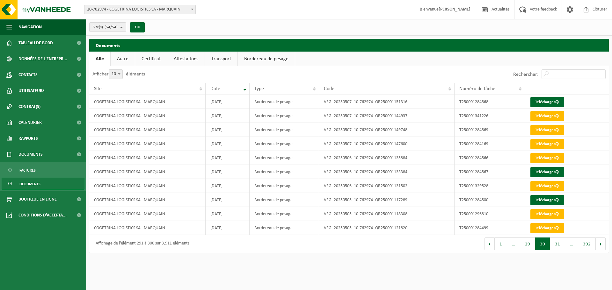
click at [604, 245] on button "Suivant" at bounding box center [601, 244] width 10 height 13
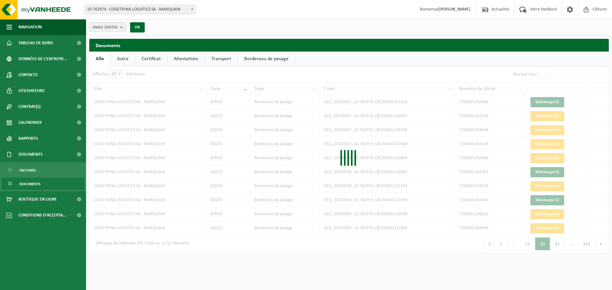
click at [604, 245] on div at bounding box center [348, 159] width 519 height 187
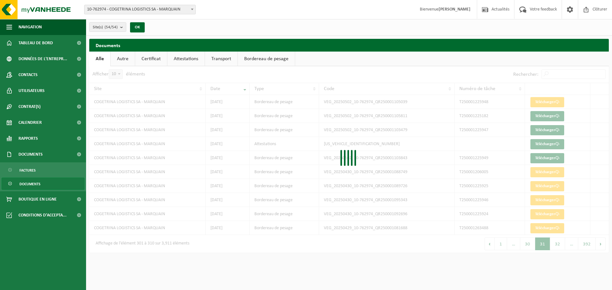
click at [604, 245] on div at bounding box center [348, 159] width 519 height 187
click at [604, 245] on div "Afficher 10 25 50 100 10 éléments Rechercher: Site Date Type Code Numéro de tâc…" at bounding box center [348, 159] width 519 height 187
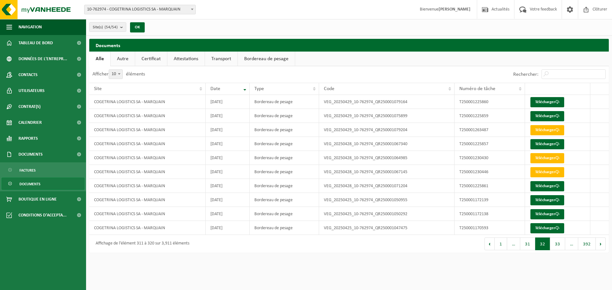
click at [604, 245] on button "Suivant" at bounding box center [601, 244] width 10 height 13
click at [0, 0] on div at bounding box center [0, 0] width 0 height 0
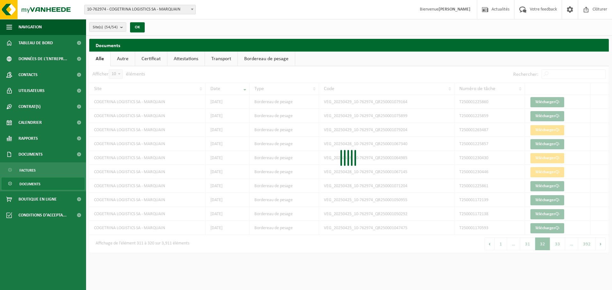
click at [604, 245] on div "Afficher 10 25 50 100 10 éléments Rechercher: Site Date Type Code Numéro de tâc…" at bounding box center [348, 159] width 519 height 187
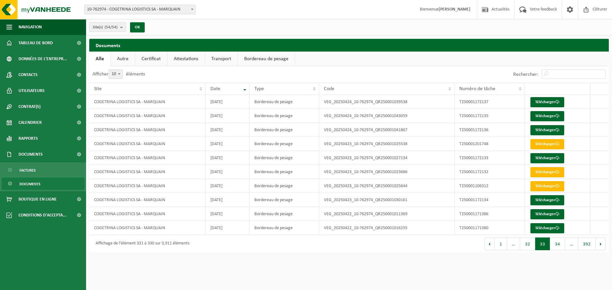
click at [604, 245] on button "Suivant" at bounding box center [601, 244] width 10 height 13
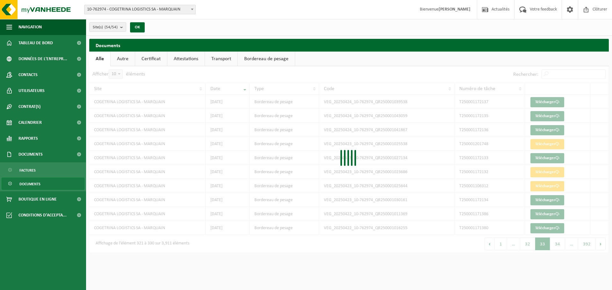
click at [604, 245] on div at bounding box center [348, 159] width 519 height 187
click at [604, 245] on div "Afficher 10 25 50 100 10 éléments Rechercher: Site Date Type Code Numéro de tâc…" at bounding box center [348, 159] width 519 height 187
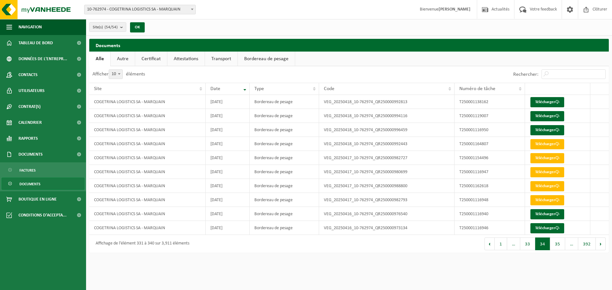
click at [604, 245] on button "Suivant" at bounding box center [601, 244] width 10 height 13
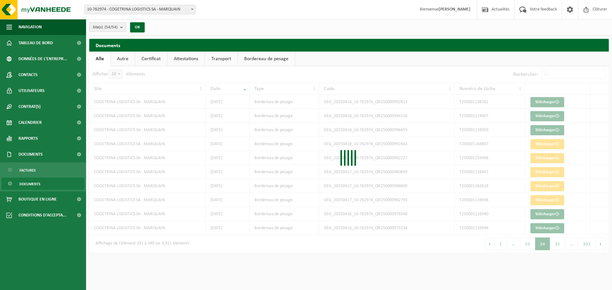
click at [604, 245] on div at bounding box center [348, 159] width 519 height 187
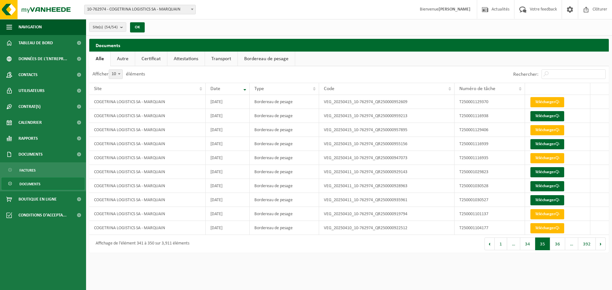
click at [604, 245] on div "Afficher 10 25 50 100 10 éléments Rechercher: Site Date Type Code Numéro de tâc…" at bounding box center [348, 159] width 519 height 187
click at [604, 245] on button "Suivant" at bounding box center [601, 244] width 10 height 13
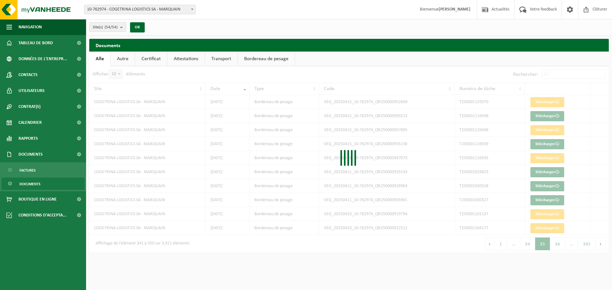
click at [604, 245] on div "Afficher 10 25 50 100 10 éléments Rechercher: Site Date Type Code Numéro de tâc…" at bounding box center [348, 159] width 519 height 187
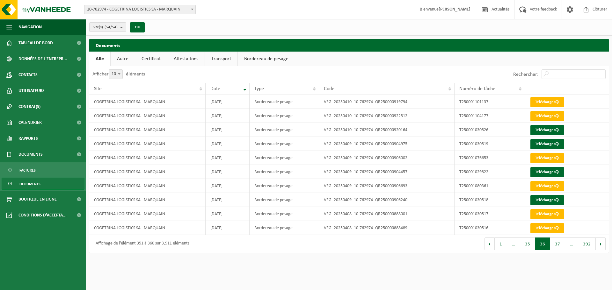
click at [604, 245] on button "Suivant" at bounding box center [601, 244] width 10 height 13
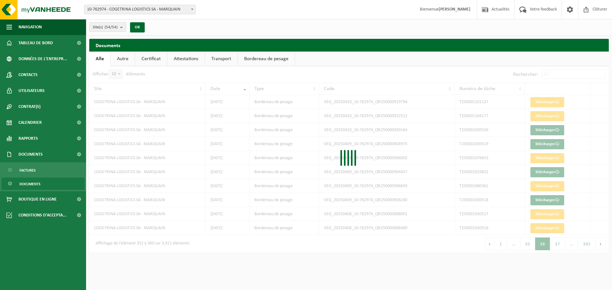
click at [604, 245] on div "Afficher 10 25 50 100 10 éléments Rechercher: Site Date Type Code Numéro de tâc…" at bounding box center [348, 159] width 519 height 187
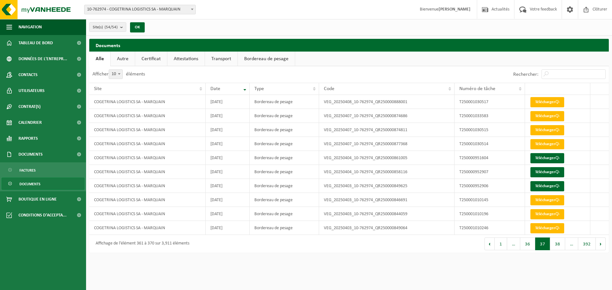
click at [604, 245] on button "Suivant" at bounding box center [601, 244] width 10 height 13
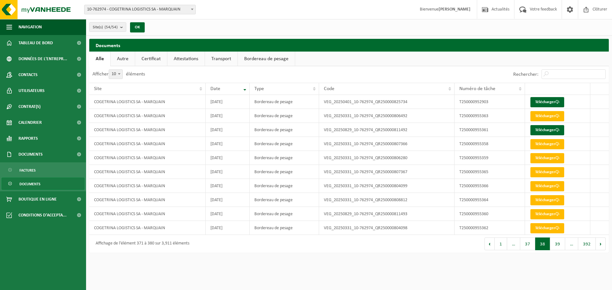
click at [604, 245] on button "Suivant" at bounding box center [601, 244] width 10 height 13
click at [492, 244] on button "Précédent" at bounding box center [489, 244] width 10 height 13
click at [546, 131] on link "Télécharger" at bounding box center [547, 130] width 34 height 10
